Goal: Task Accomplishment & Management: Complete application form

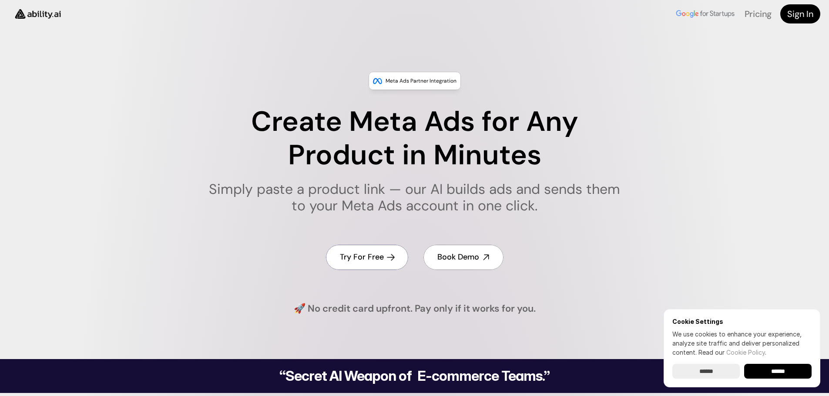
click at [378, 259] on h4 "Try For Free" at bounding box center [362, 257] width 44 height 11
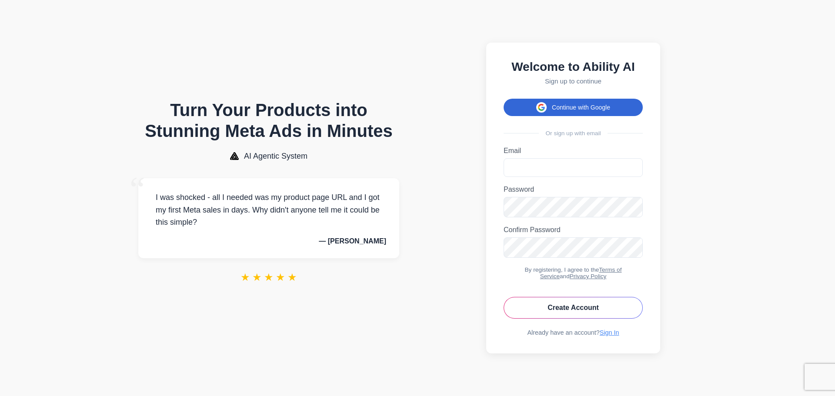
click at [572, 104] on button "Continue with Google" at bounding box center [573, 107] width 139 height 17
